Goal: Task Accomplishment & Management: Complete application form

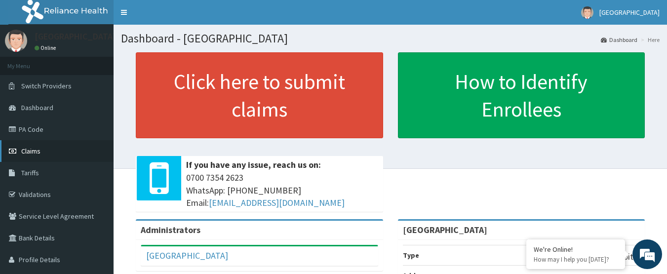
click at [46, 154] on link "Claims" at bounding box center [57, 151] width 114 height 22
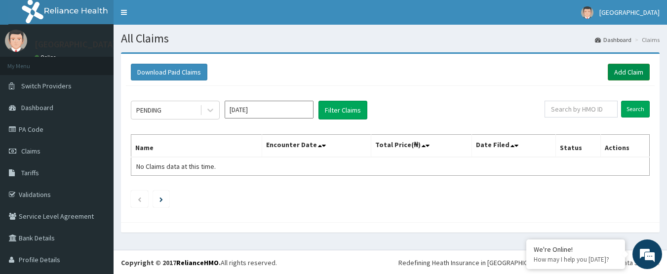
click at [623, 72] on link "Add Claim" at bounding box center [629, 72] width 42 height 17
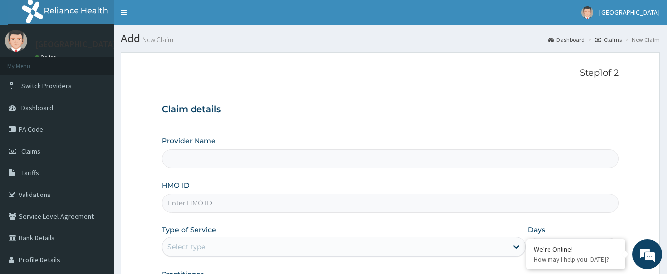
type input "[GEOGRAPHIC_DATA]"
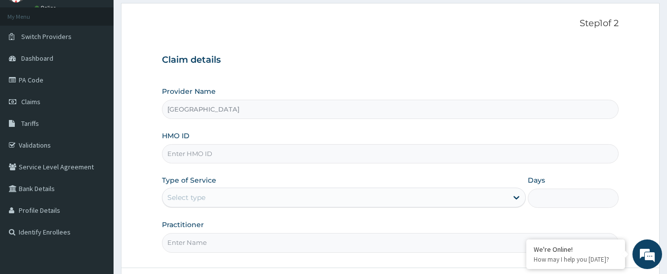
click at [327, 157] on input "HMO ID" at bounding box center [390, 153] width 457 height 19
click at [370, 151] on input "HMO ID" at bounding box center [390, 153] width 457 height 19
click at [292, 189] on div "Select type" at bounding box center [344, 198] width 364 height 20
click at [290, 196] on div "Select type" at bounding box center [334, 198] width 345 height 16
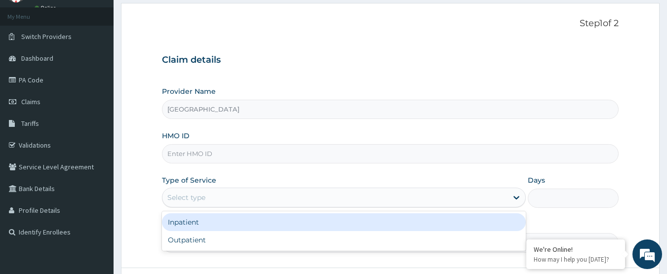
click at [277, 194] on div "Select type" at bounding box center [334, 198] width 345 height 16
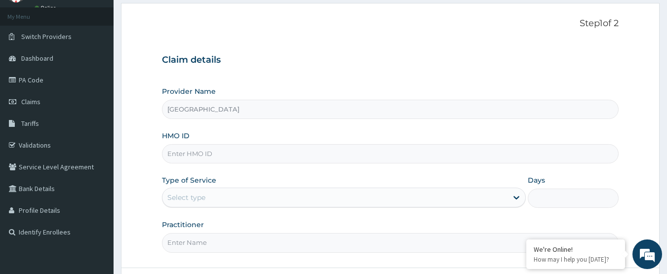
click at [272, 192] on div "Select type" at bounding box center [334, 198] width 345 height 16
click at [304, 143] on div "HMO ID" at bounding box center [390, 147] width 457 height 33
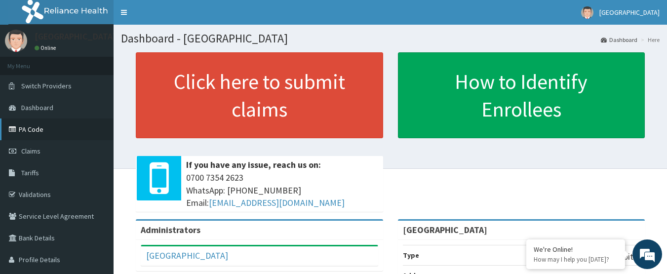
click at [37, 133] on link "PA Code" at bounding box center [57, 130] width 114 height 22
